Goal: Task Accomplishment & Management: Manage account settings

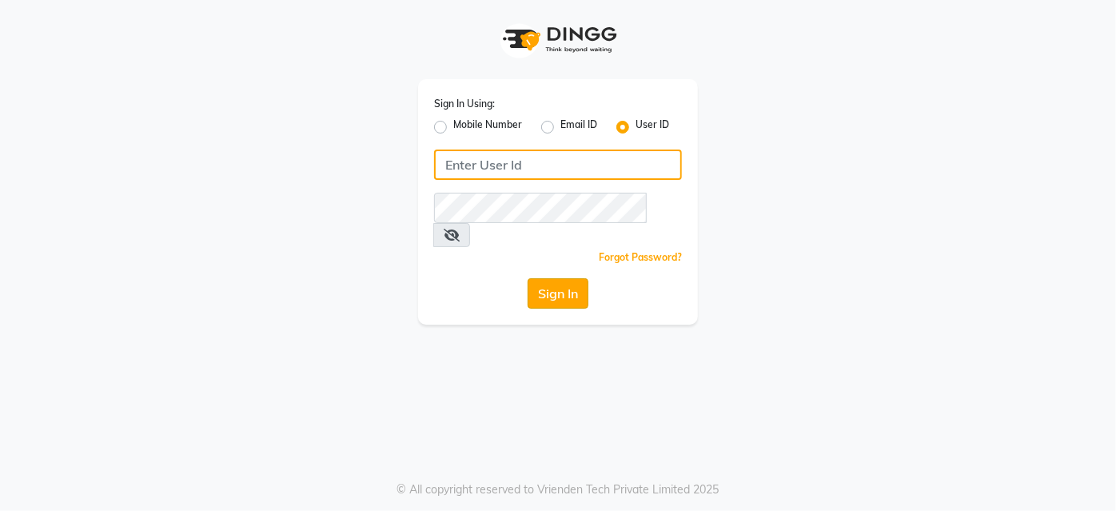
type input "Glome"
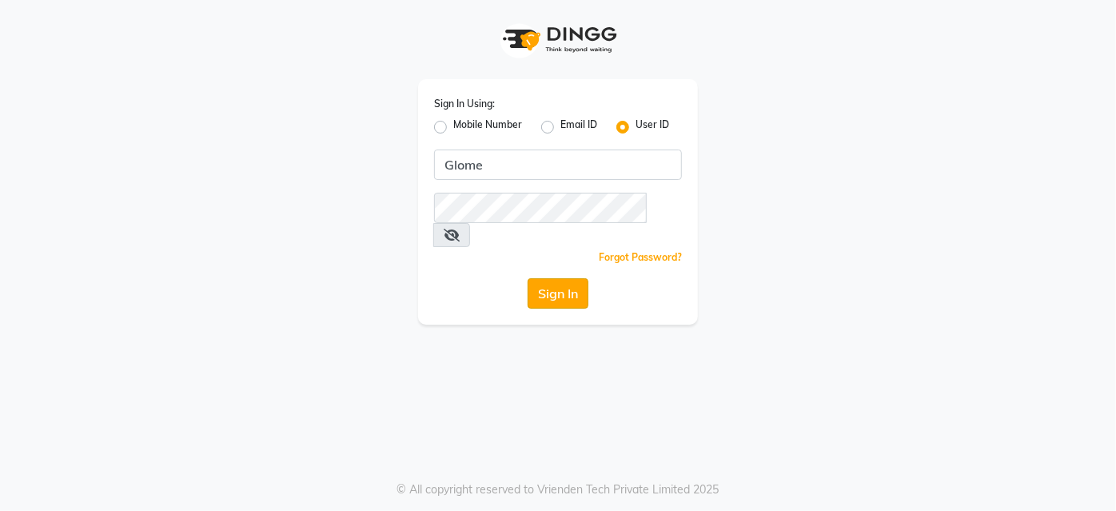
click at [568, 278] on button "Sign In" at bounding box center [558, 293] width 61 height 30
